Goal: Information Seeking & Learning: Check status

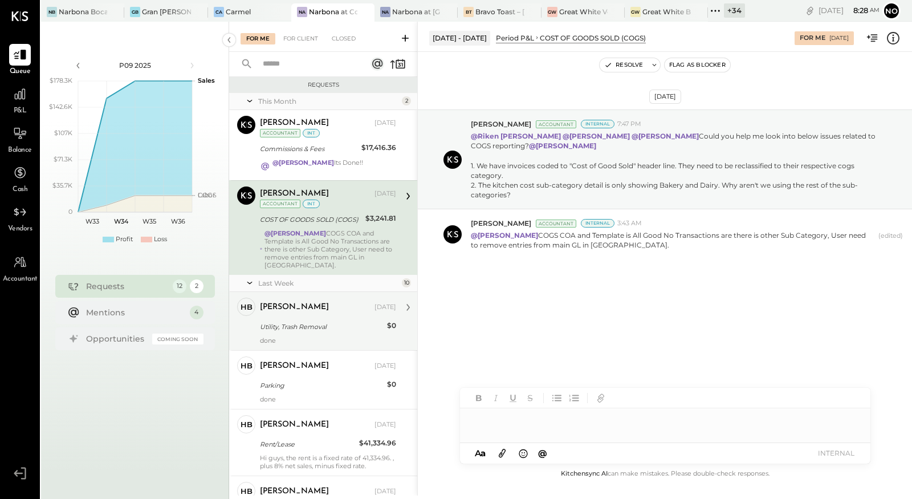
click at [303, 326] on div "Heidy Balart Aug 20, 2025 Utility, Trash Removal $0 done" at bounding box center [328, 321] width 136 height 47
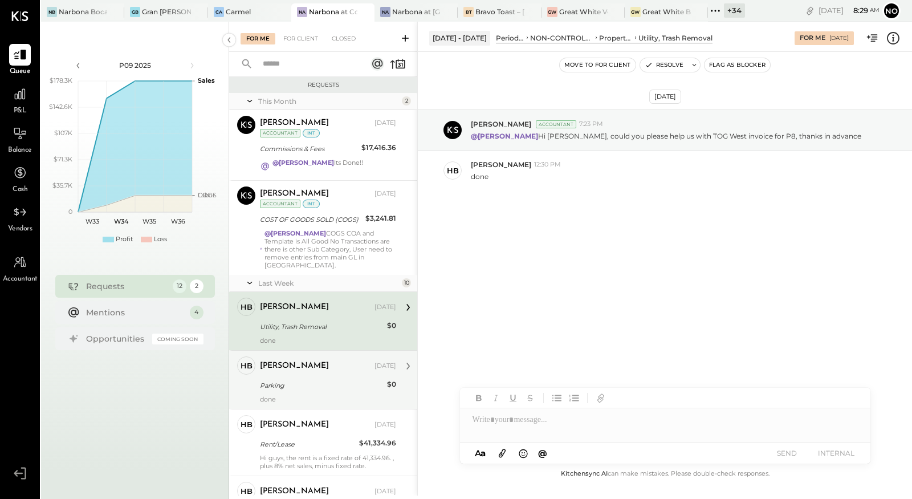
click at [307, 380] on div "Parking" at bounding box center [322, 385] width 124 height 11
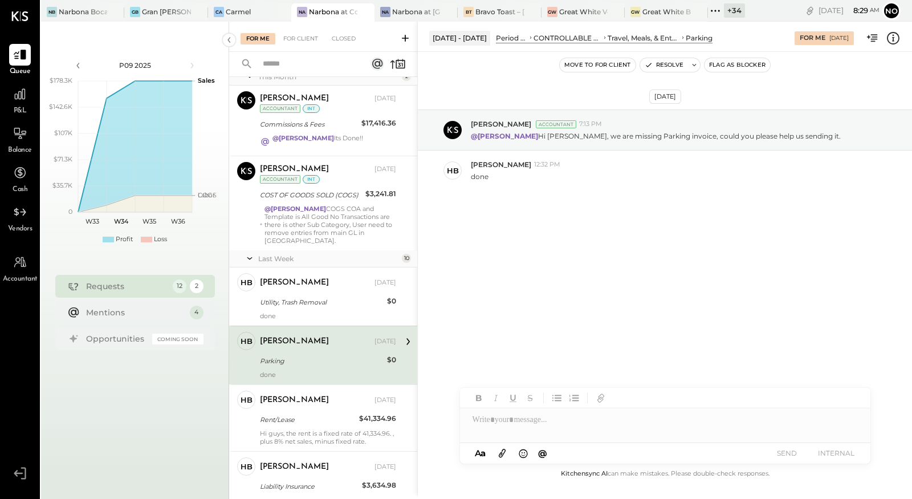
scroll to position [38, 0]
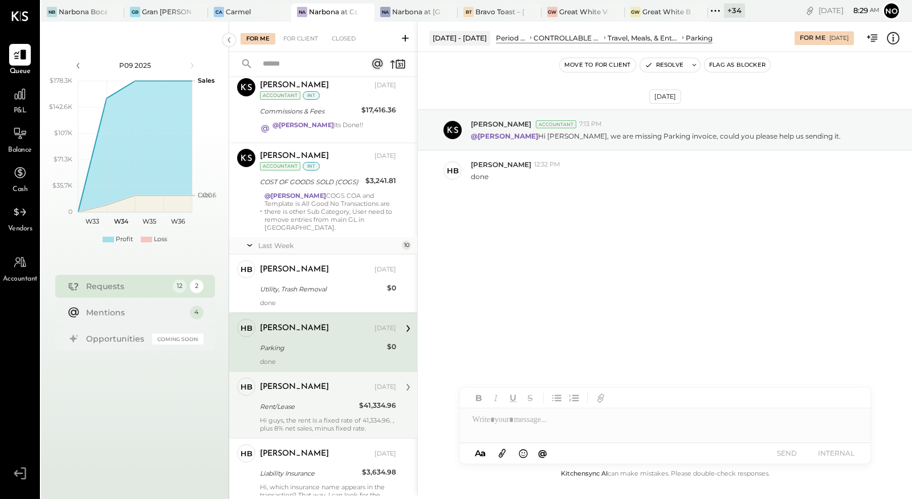
click at [311, 401] on div "Rent/Lease" at bounding box center [308, 406] width 96 height 11
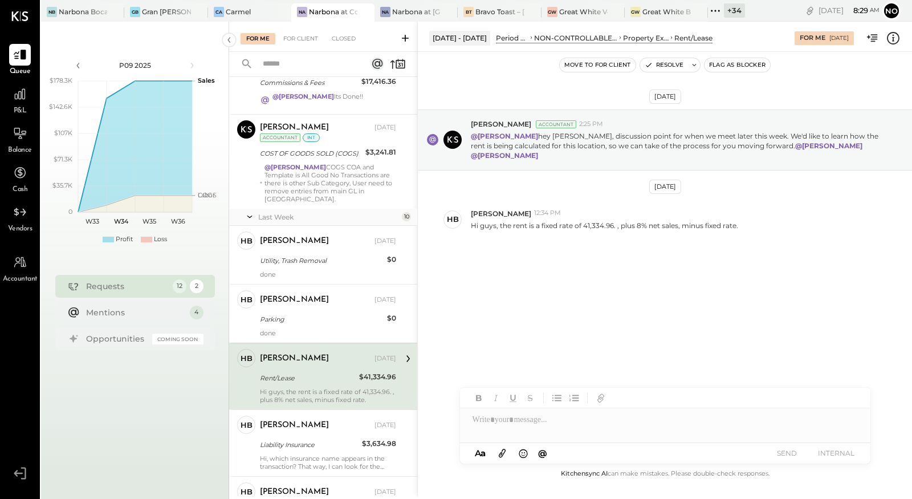
scroll to position [99, 0]
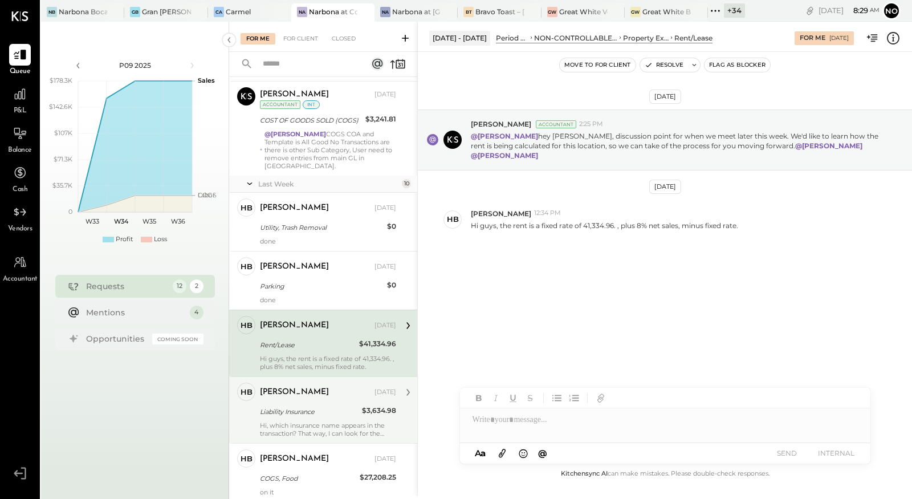
click at [309, 387] on div "Heidy Balart" at bounding box center [316, 392] width 112 height 11
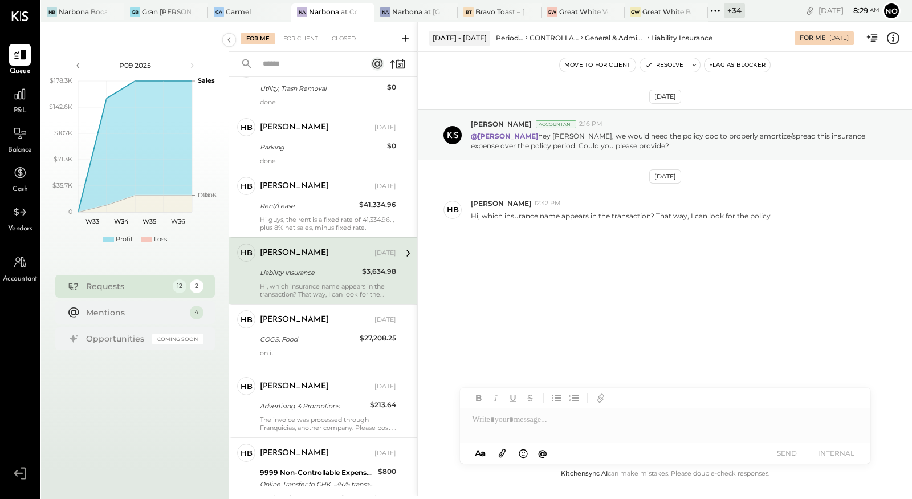
scroll to position [297, 0]
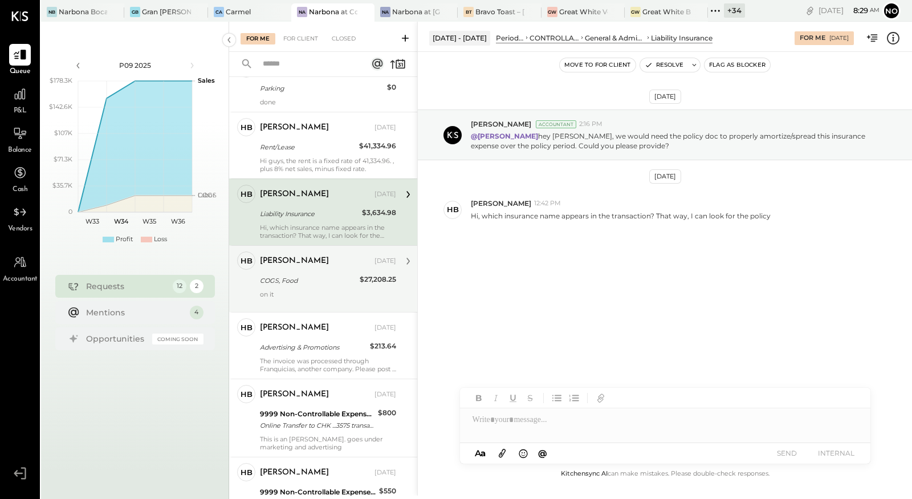
click at [291, 274] on div "COGS, Food" at bounding box center [308, 281] width 96 height 14
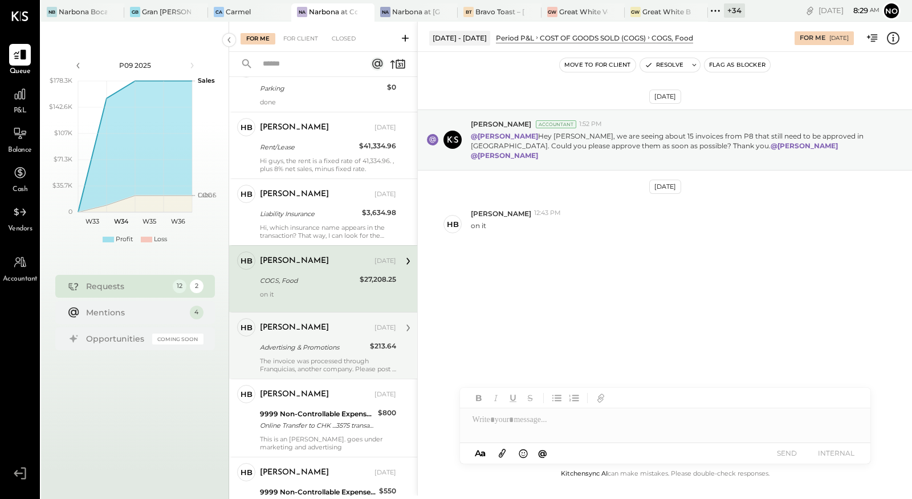
click at [294, 341] on div "Advertising & Promotions" at bounding box center [313, 346] width 107 height 11
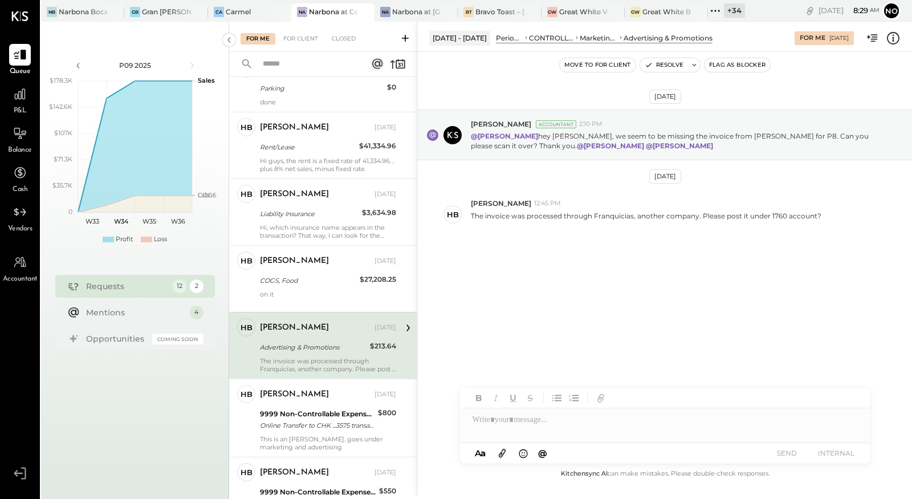
scroll to position [401, 0]
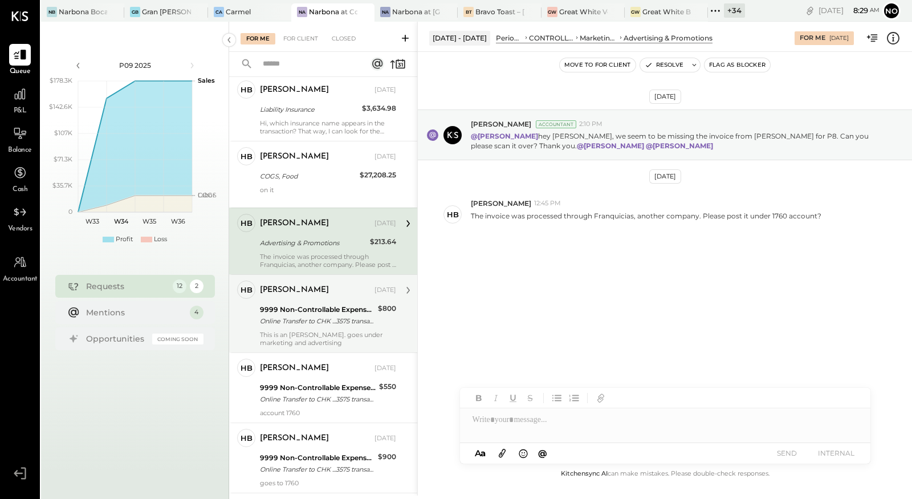
click at [291, 304] on div "9999 Non-Controllable Expenses:Other Income and Expenses:To Be Classified P&L" at bounding box center [317, 309] width 115 height 11
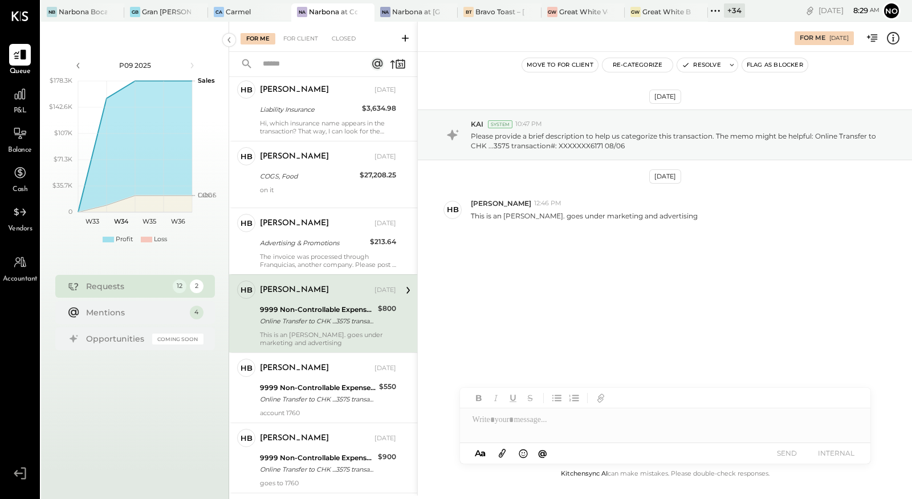
scroll to position [482, 0]
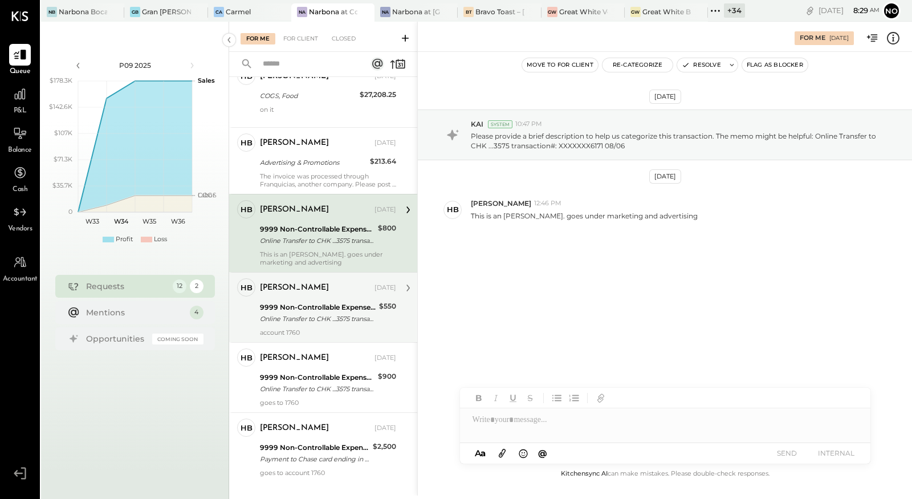
click at [294, 302] on div "9999 Non-Controllable Expenses:Other Income and Expenses:To Be Classified P&L" at bounding box center [318, 307] width 116 height 11
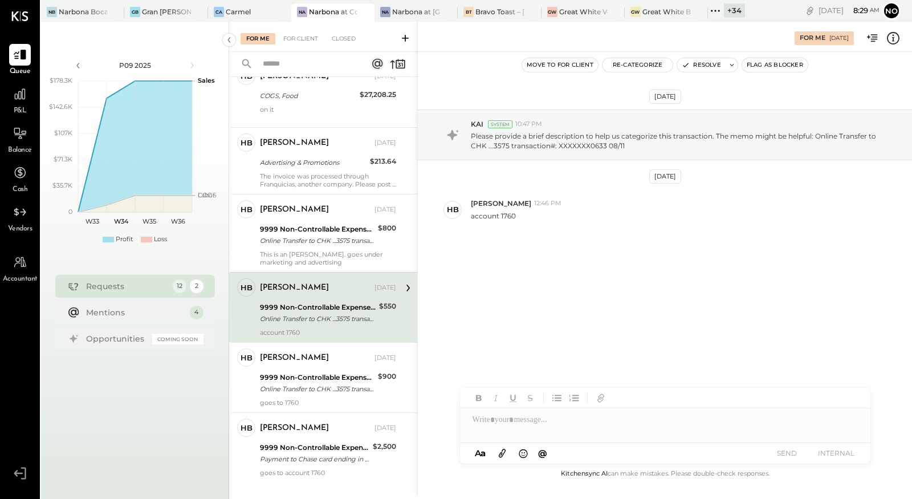
scroll to position [495, 0]
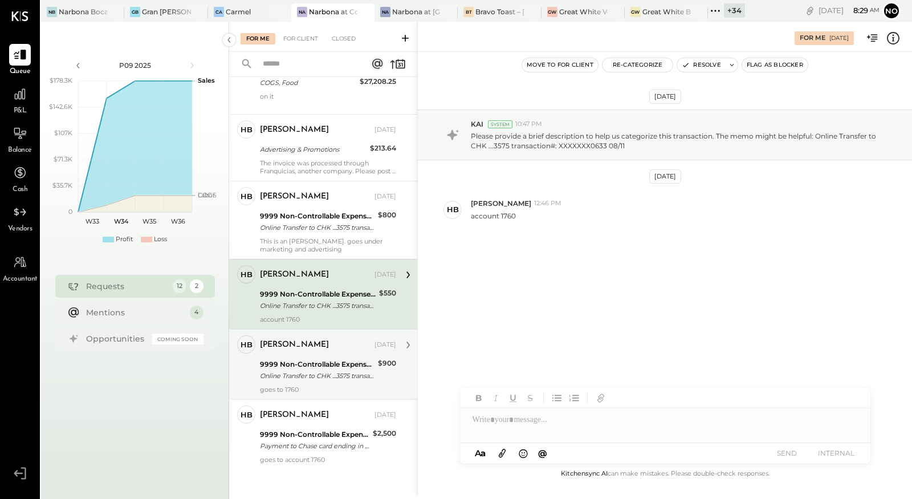
click at [318, 359] on div "9999 Non-Controllable Expenses:Other Income and Expenses:To Be Classified P&L" at bounding box center [317, 364] width 115 height 11
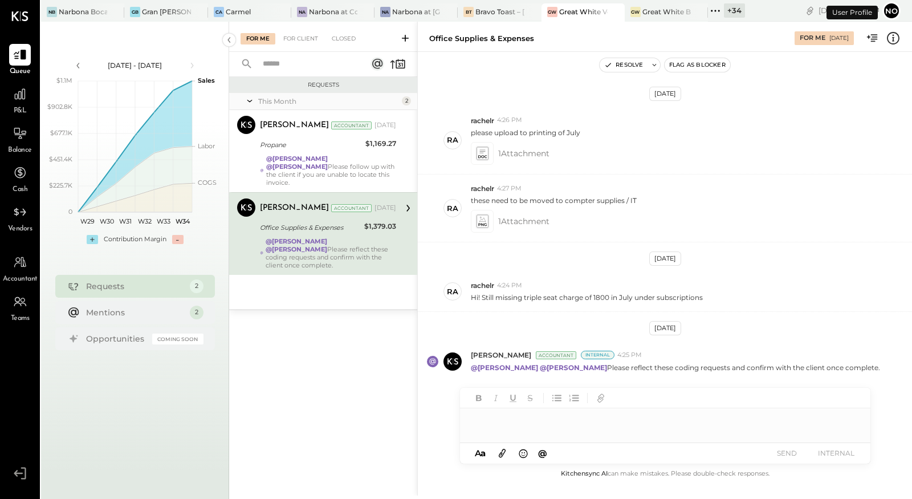
scroll to position [89, 0]
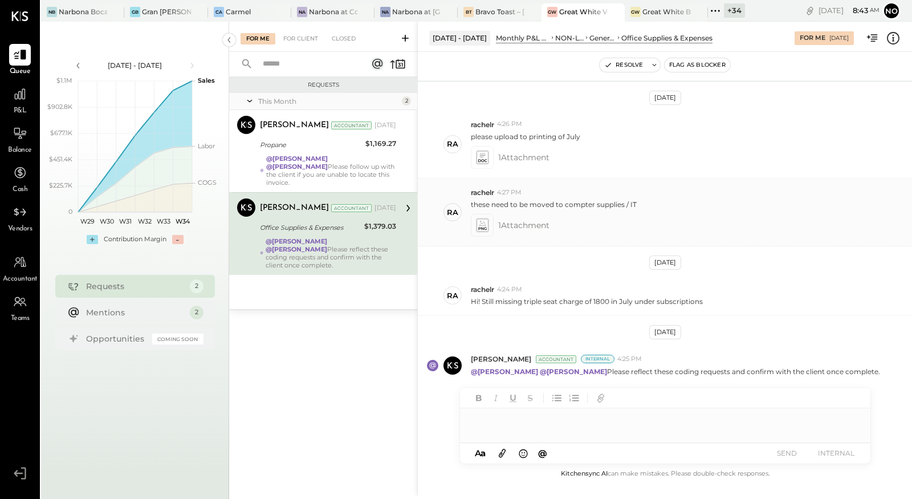
click at [485, 226] on icon at bounding box center [482, 225] width 12 height 13
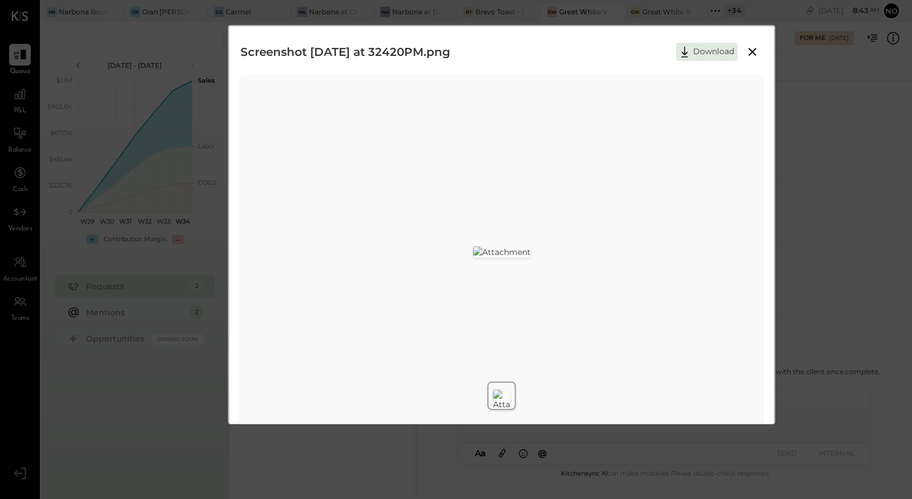
click at [757, 52] on icon at bounding box center [753, 52] width 14 height 14
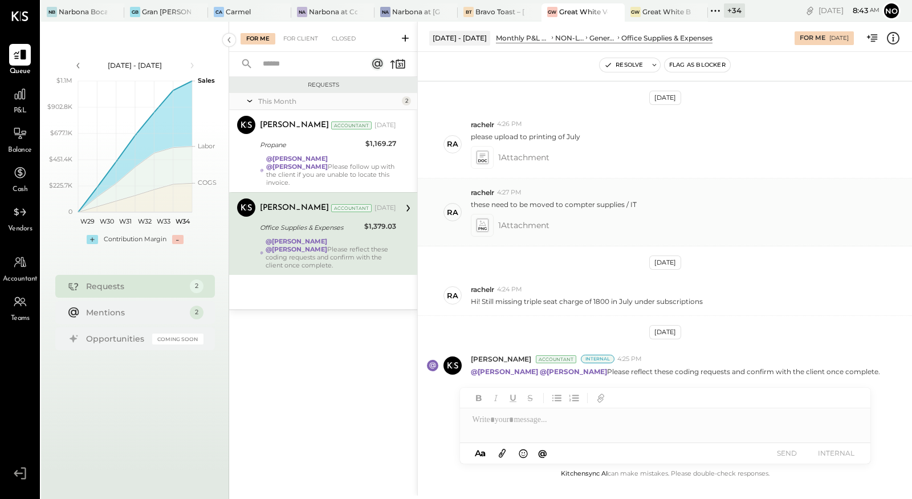
click at [506, 223] on span "1 Attachment" at bounding box center [523, 225] width 51 height 23
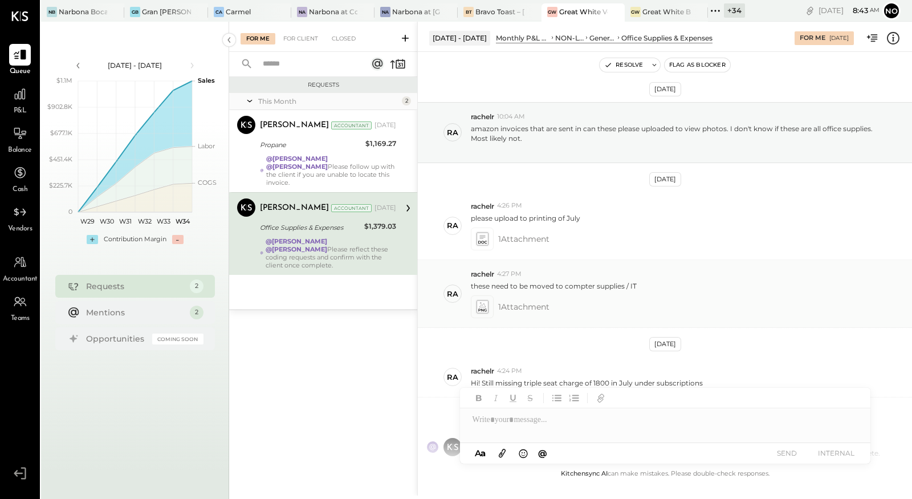
scroll to position [0, 0]
